Goal: Task Accomplishment & Management: Use online tool/utility

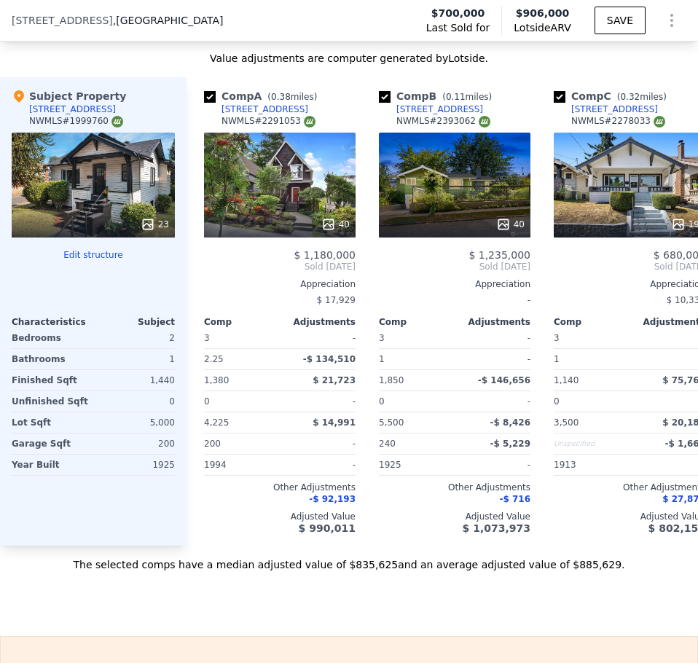
scroll to position [2149, 0]
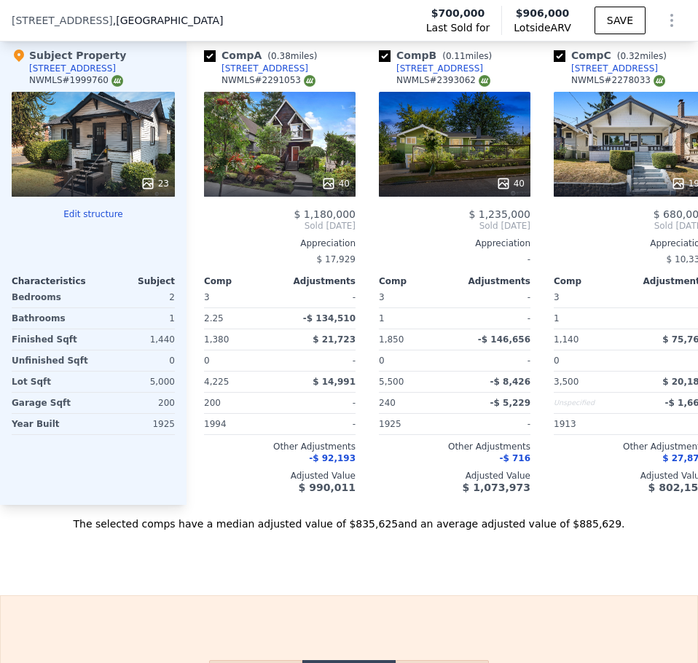
click at [116, 220] on button "Edit structure" at bounding box center [93, 214] width 163 height 12
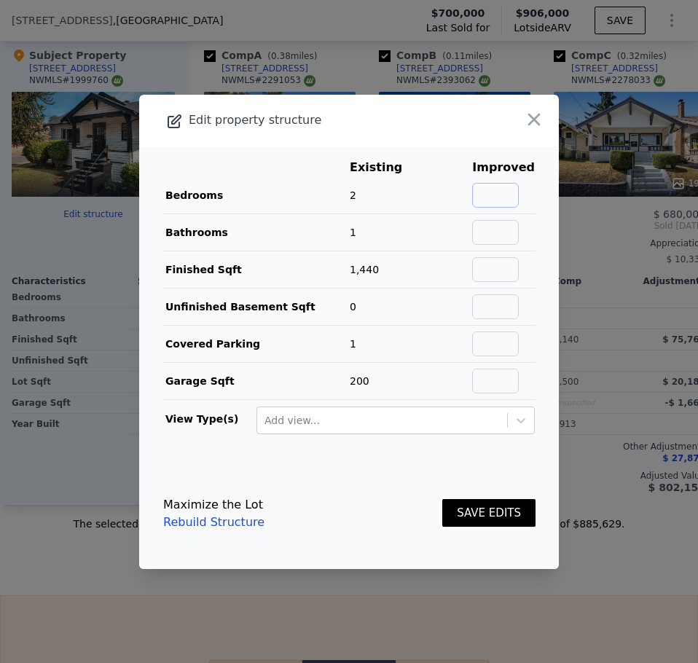
click at [484, 203] on input "text" at bounding box center [495, 195] width 47 height 25
type input "5"
click at [494, 236] on input "text" at bounding box center [495, 232] width 47 height 25
type input "3"
click at [503, 271] on input "text" at bounding box center [495, 269] width 47 height 25
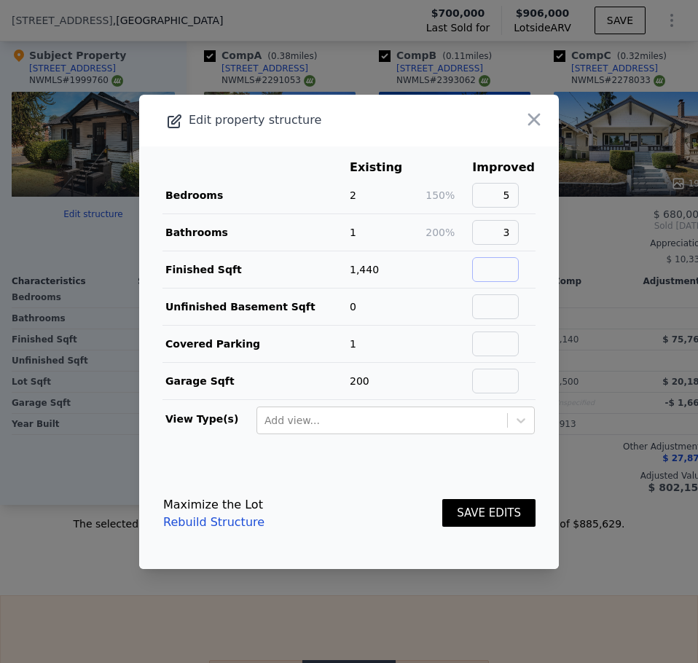
type input "2160"
click at [483, 388] on input "text" at bounding box center [495, 381] width 47 height 25
type input "2"
click at [484, 514] on button "SAVE EDITS" at bounding box center [488, 513] width 93 height 28
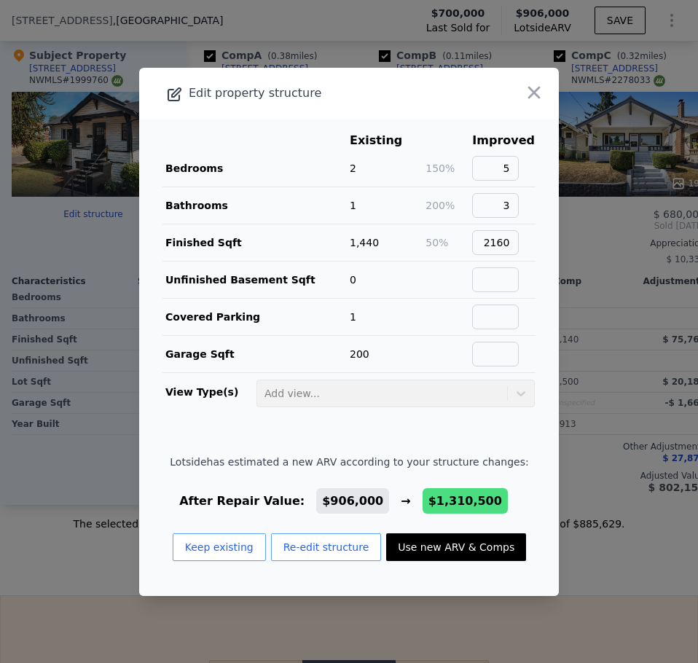
click at [501, 481] on div "Lotside has estimated a new ARV according to your structure changes: After Repa…" at bounding box center [349, 514] width 358 height 118
click at [532, 98] on icon "button" at bounding box center [534, 92] width 20 height 20
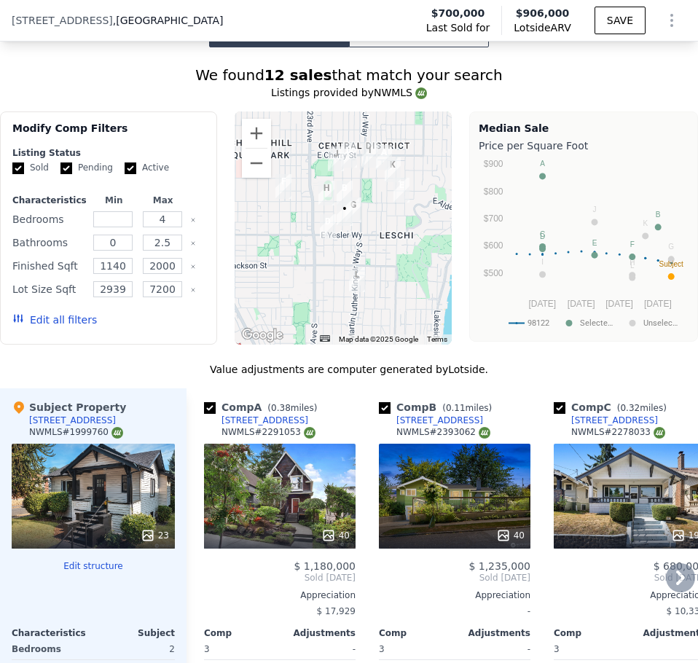
scroll to position [1758, 0]
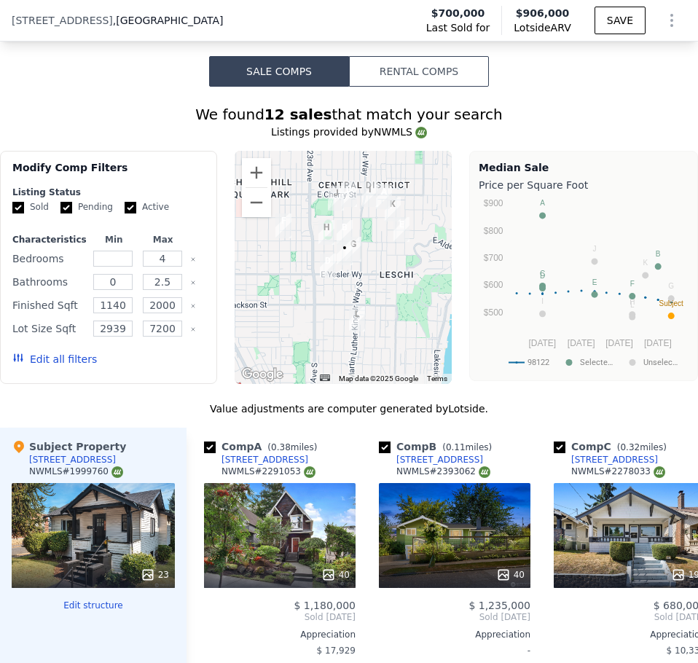
click at [403, 87] on button "Rental Comps" at bounding box center [419, 71] width 140 height 31
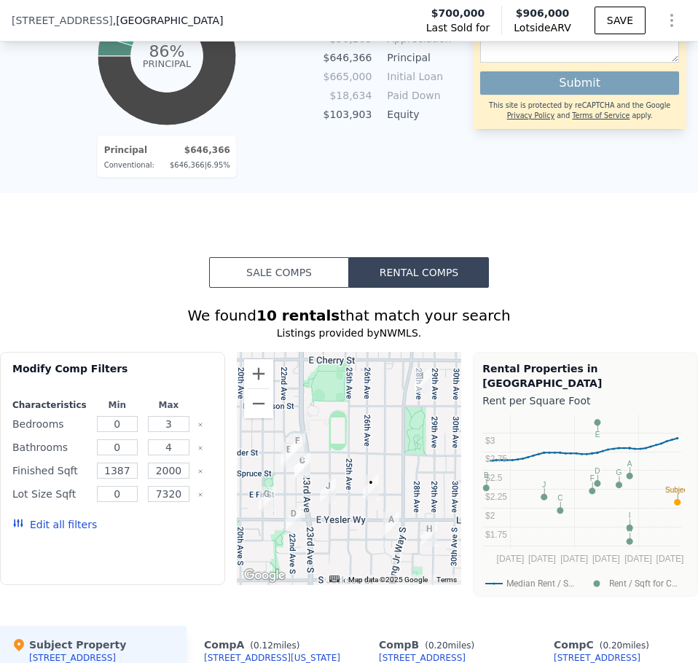
scroll to position [1552, 0]
